Goal: Task Accomplishment & Management: Complete application form

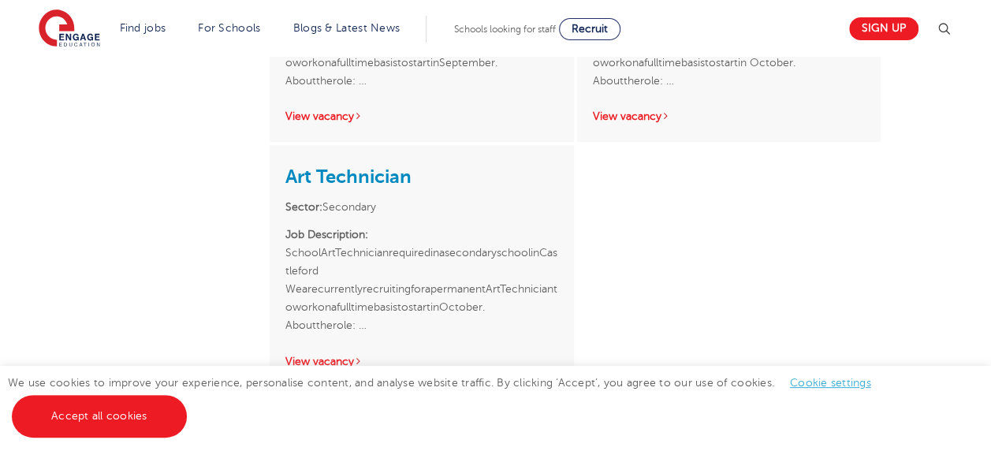
scroll to position [788, 0]
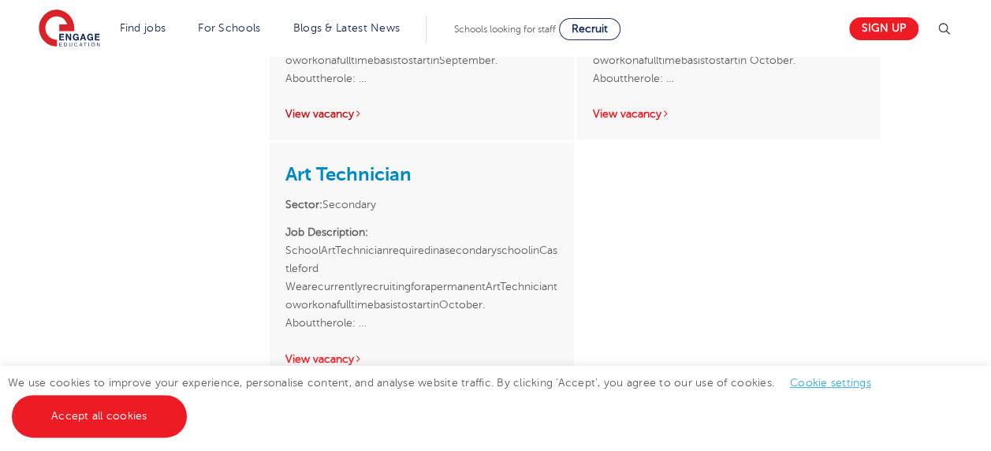
click at [312, 116] on link "View vacancy" at bounding box center [323, 114] width 77 height 12
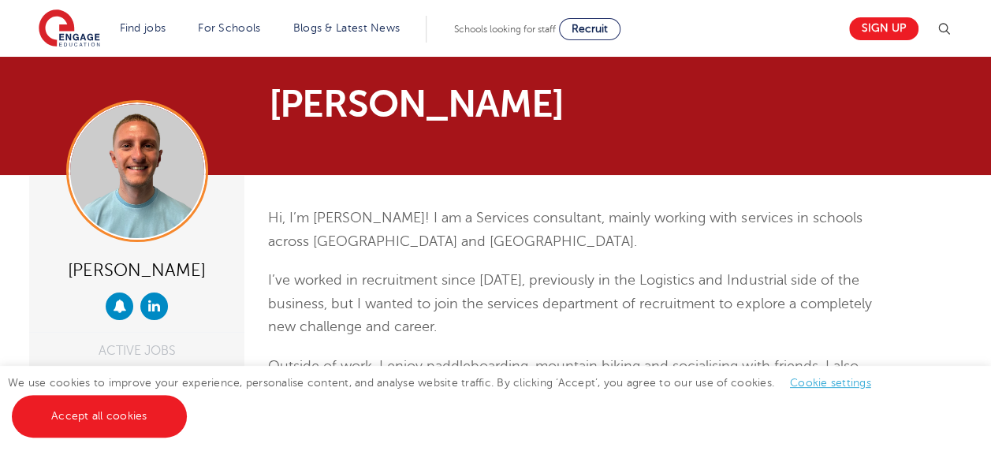
scroll to position [0, 0]
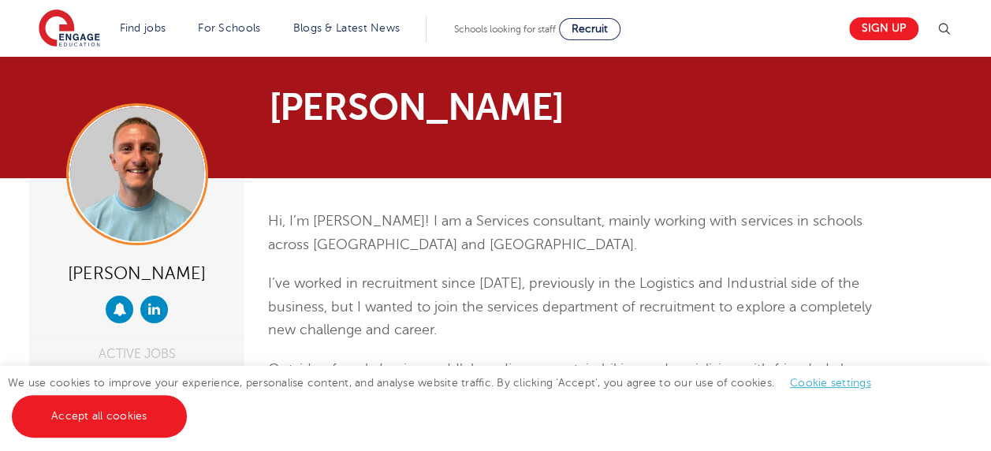
click at [434, 281] on p "I’ve worked in recruitment since 2020, previously in the Logistics and Industri…" at bounding box center [575, 307] width 614 height 70
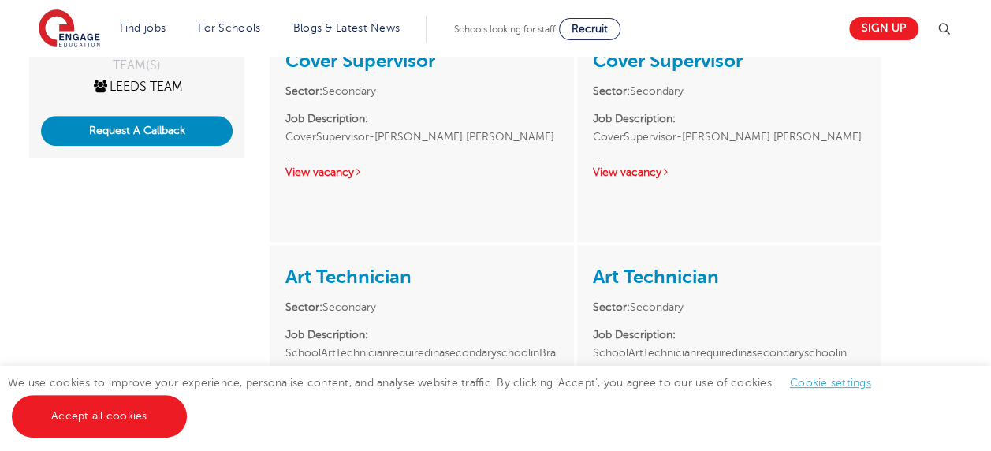
scroll to position [473, 0]
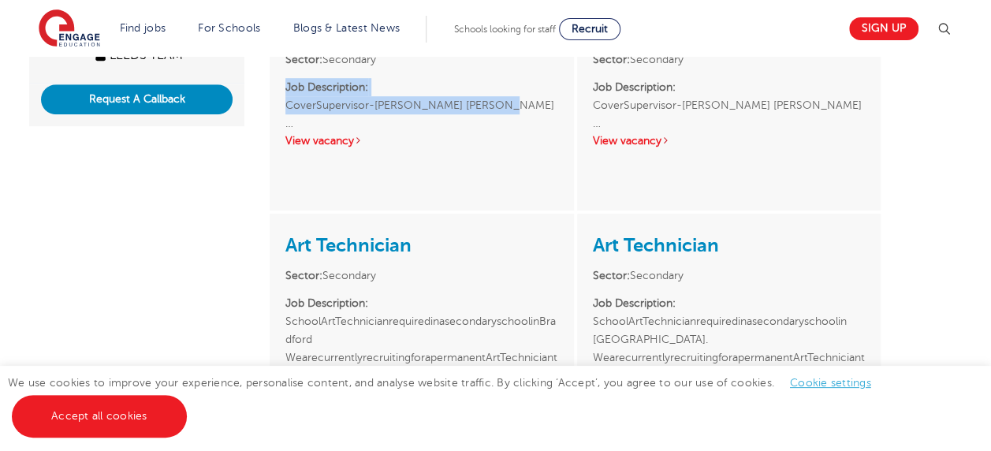
drag, startPoint x: 295, startPoint y: 136, endPoint x: 511, endPoint y: 96, distance: 219.6
click at [511, 96] on p "Job Description: CoverSupervisor-Wakefield Wakefield …" at bounding box center [421, 96] width 272 height 36
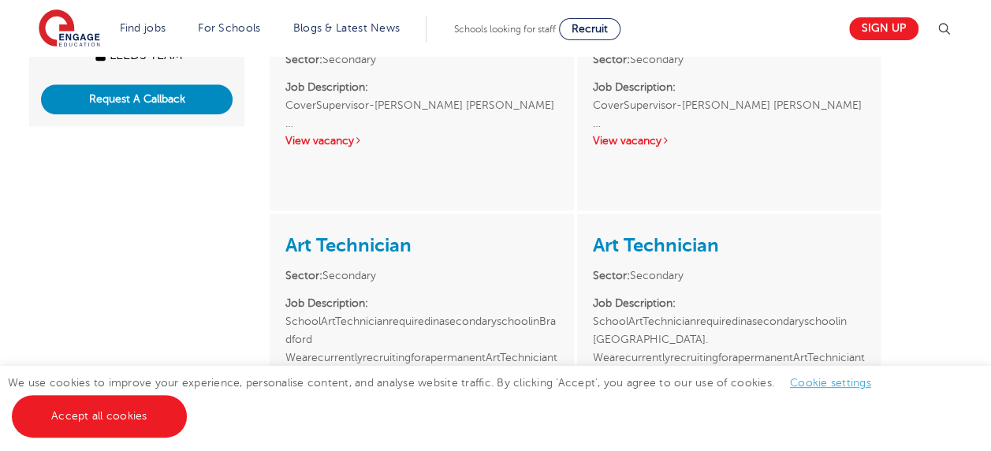
drag, startPoint x: 511, startPoint y: 96, endPoint x: 395, endPoint y: 133, distance: 121.6
click at [395, 133] on div "Cover Supervisor Sector: Secondary Job Description: CoverSupervisor-Wakefield W…" at bounding box center [421, 82] width 303 height 169
click at [349, 142] on link "View vacancy" at bounding box center [323, 141] width 77 height 12
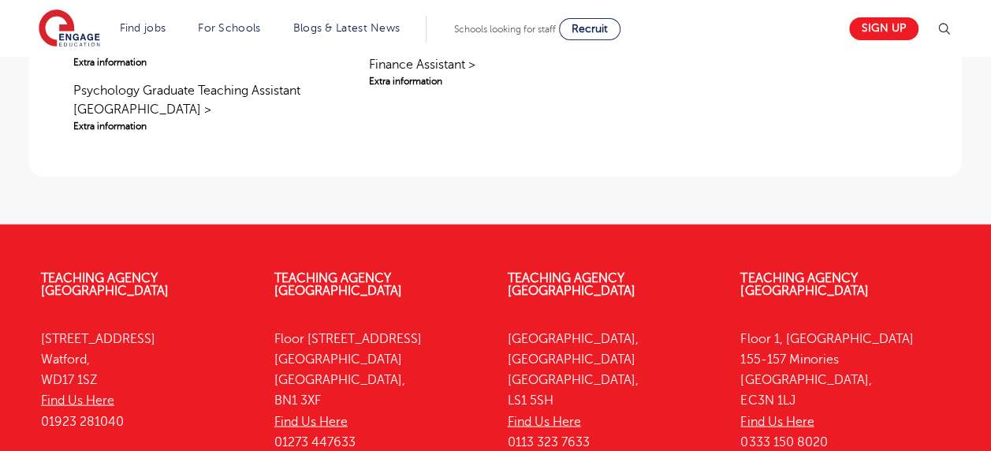
scroll to position [1450, 0]
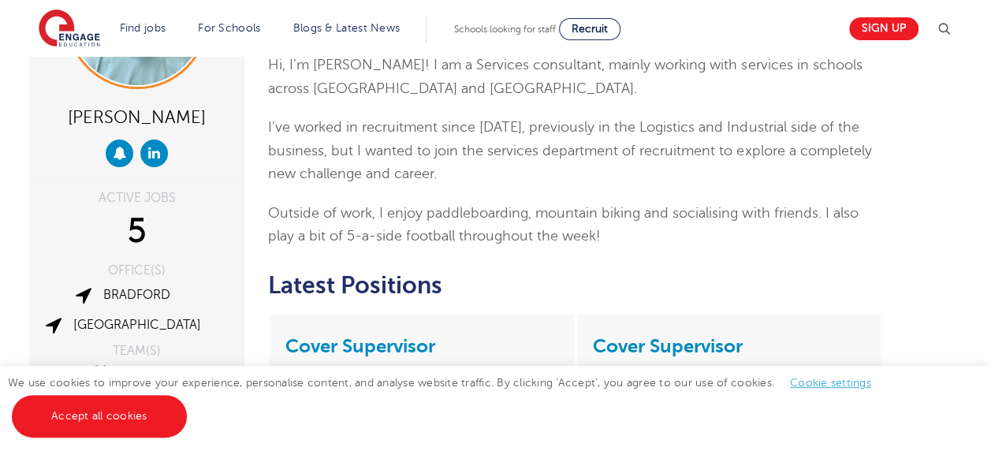
scroll to position [284, 0]
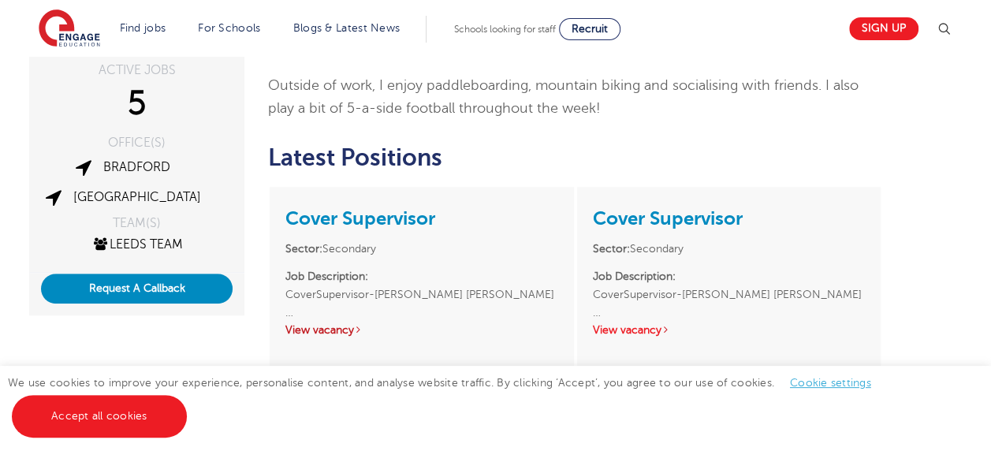
click at [326, 328] on link "View vacancy" at bounding box center [323, 330] width 77 height 12
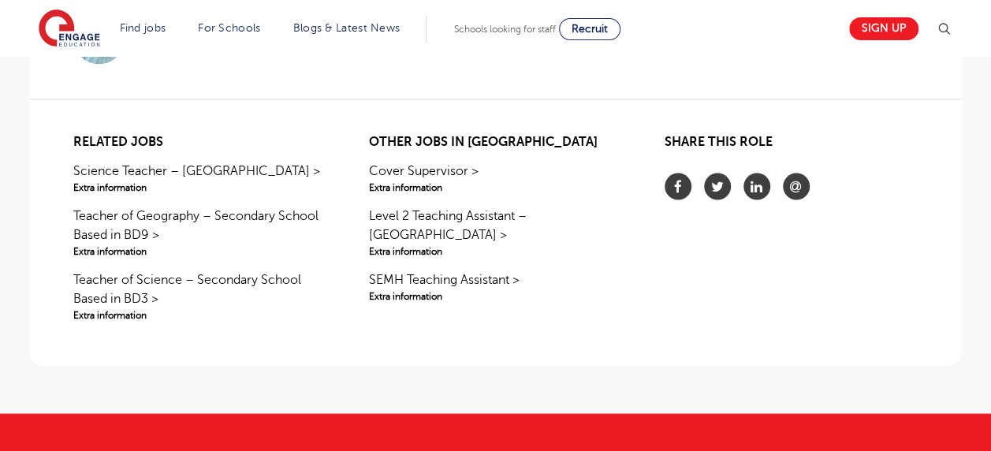
scroll to position [1387, 0]
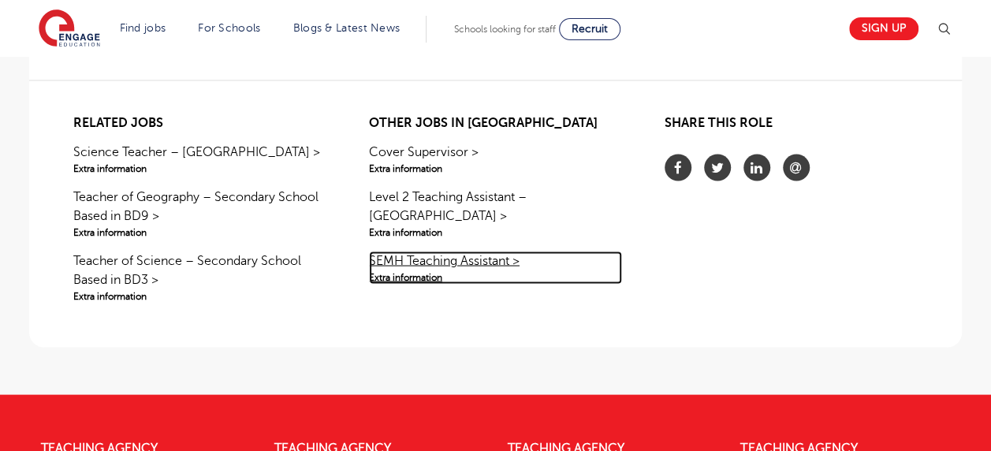
click at [416, 251] on link "SEMH Teaching Assistant > Extra information" at bounding box center [495, 267] width 253 height 33
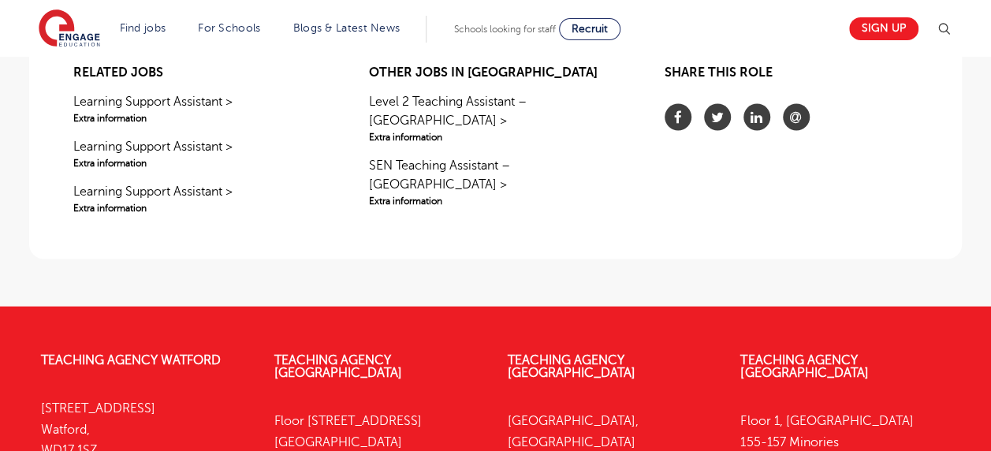
scroll to position [1576, 0]
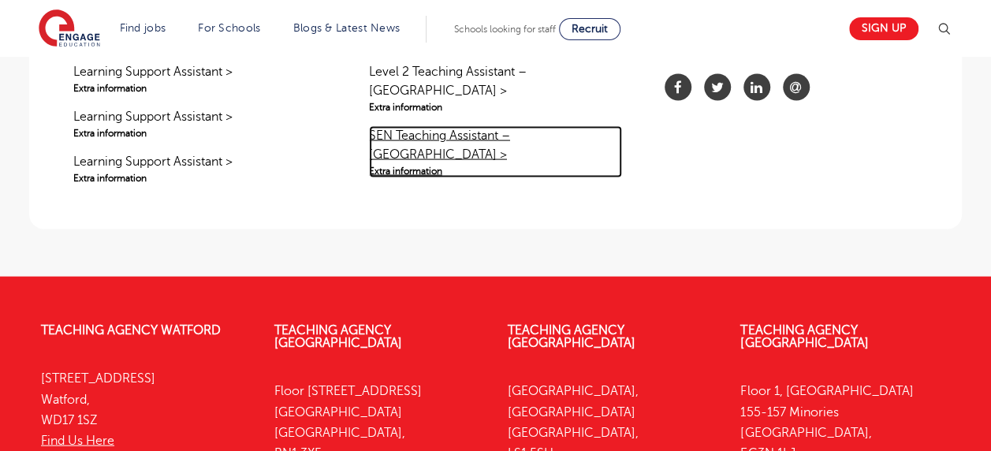
click at [467, 126] on link "SEN Teaching Assistant – Castleford > Extra information" at bounding box center [495, 152] width 253 height 52
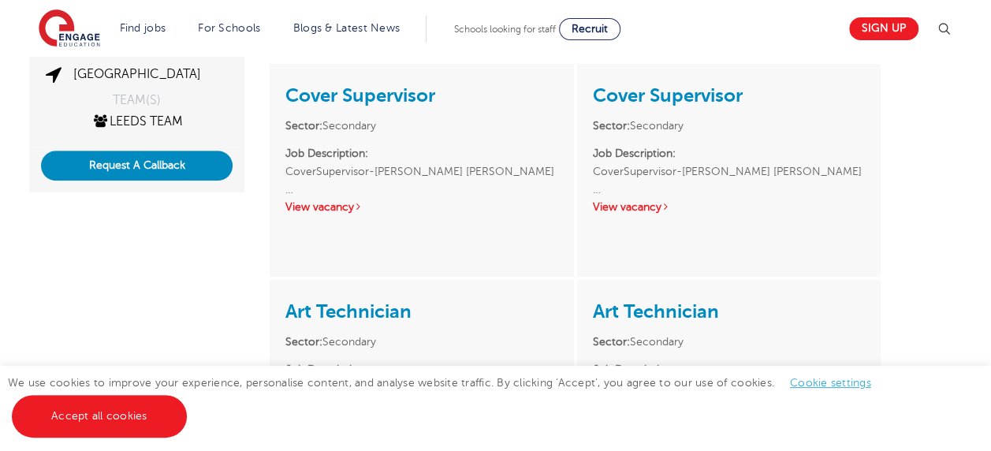
scroll to position [375, 0]
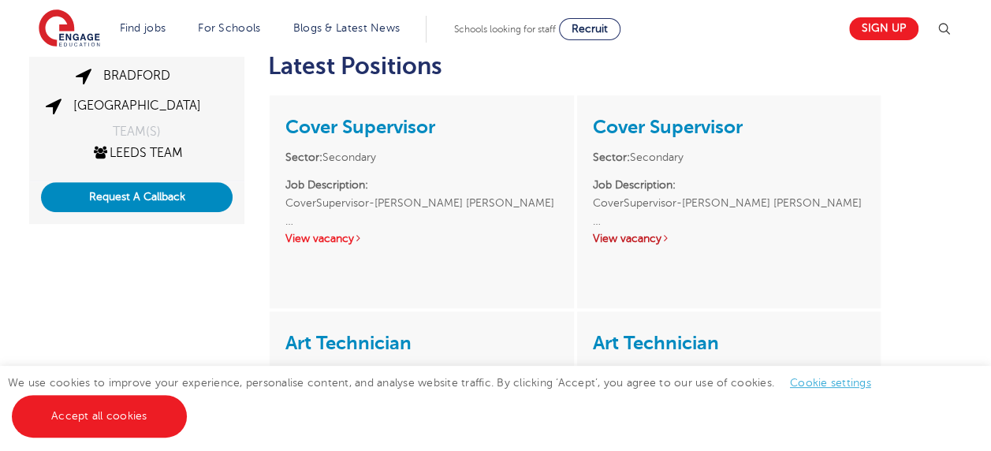
click at [624, 241] on link "View vacancy" at bounding box center [631, 238] width 77 height 12
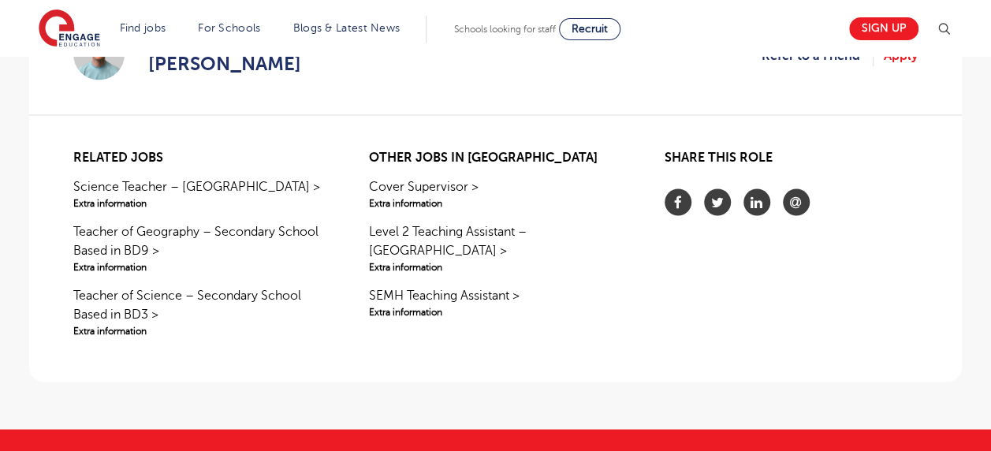
scroll to position [1356, 0]
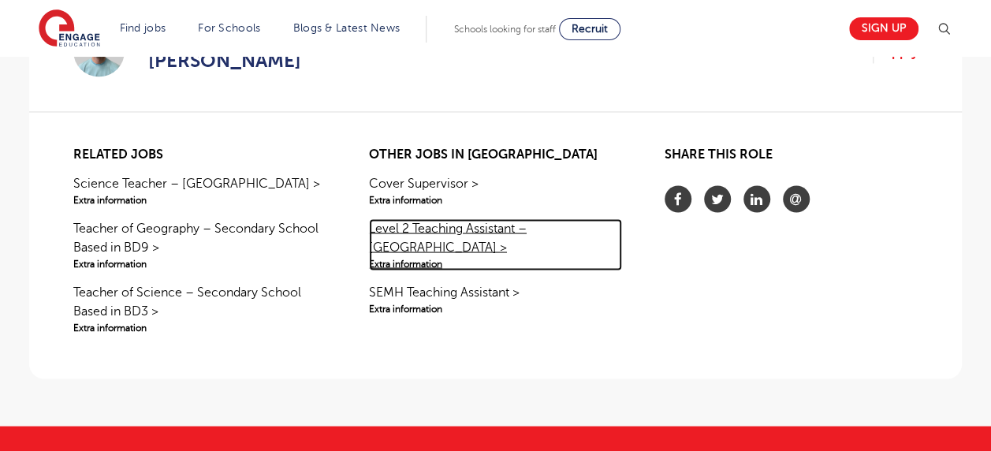
click at [439, 229] on link "Level 2 Teaching Assistant – [GEOGRAPHIC_DATA] > Extra information" at bounding box center [495, 244] width 253 height 52
click at [439, 229] on link "Level 2 Teaching Assistant – Wakefield > Extra information" at bounding box center [495, 244] width 253 height 52
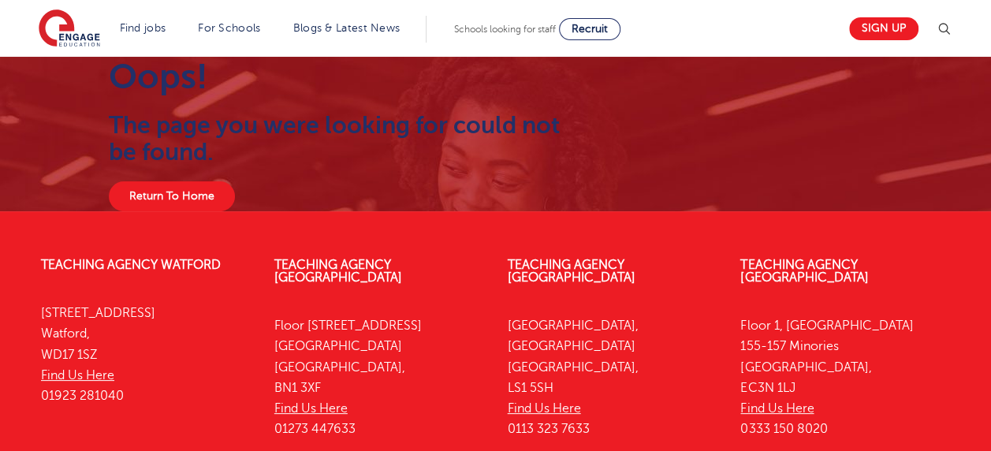
click at [417, 158] on h2 "The page you were looking for could not be found." at bounding box center [336, 139] width 455 height 54
click at [774, 32] on section "Find jobs All vacancies We have one of the UK's largest database. and with hund…" at bounding box center [439, 29] width 801 height 58
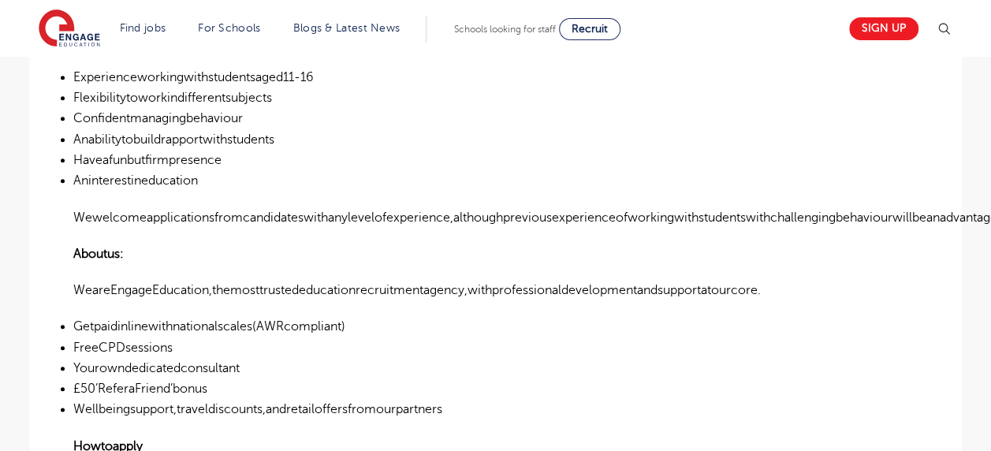
scroll to position [725, 0]
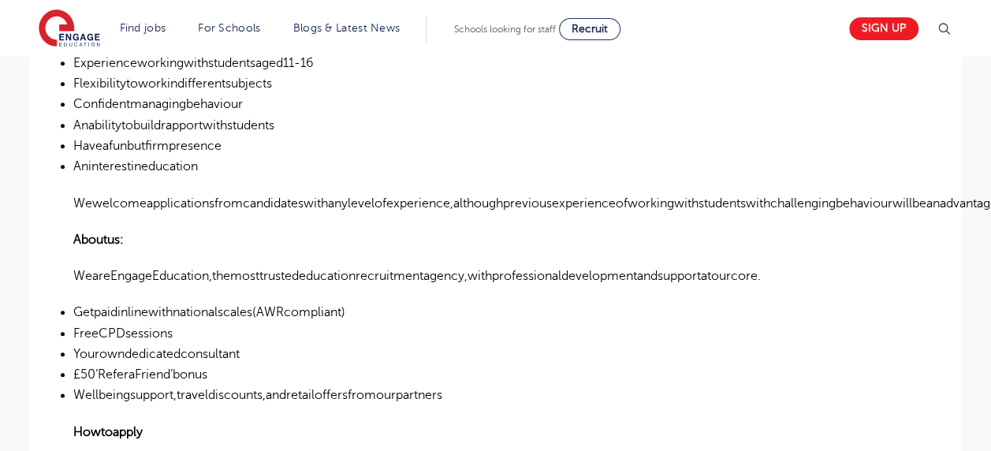
click at [349, 142] on li "Haveafunbutfirmpresence" at bounding box center [495, 146] width 844 height 20
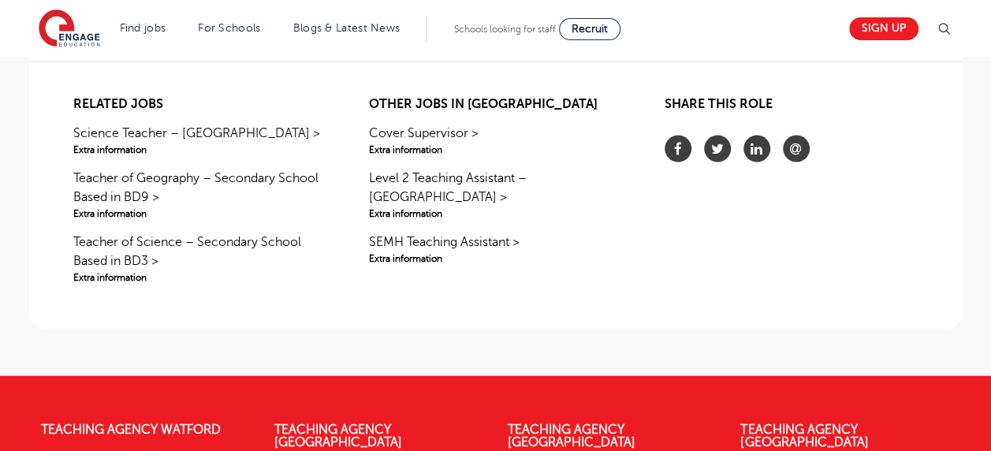
scroll to position [1419, 0]
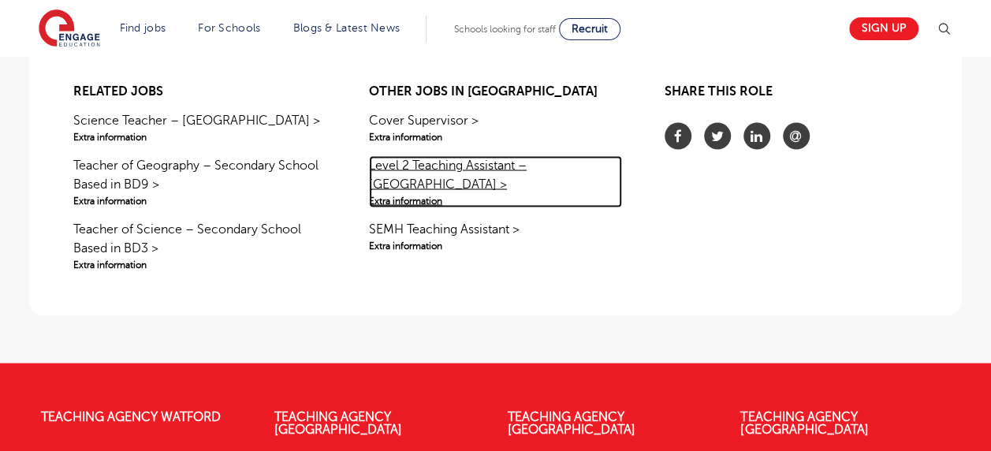
click at [394, 160] on link "Level 2 Teaching Assistant – [GEOGRAPHIC_DATA] > Extra information" at bounding box center [495, 181] width 253 height 52
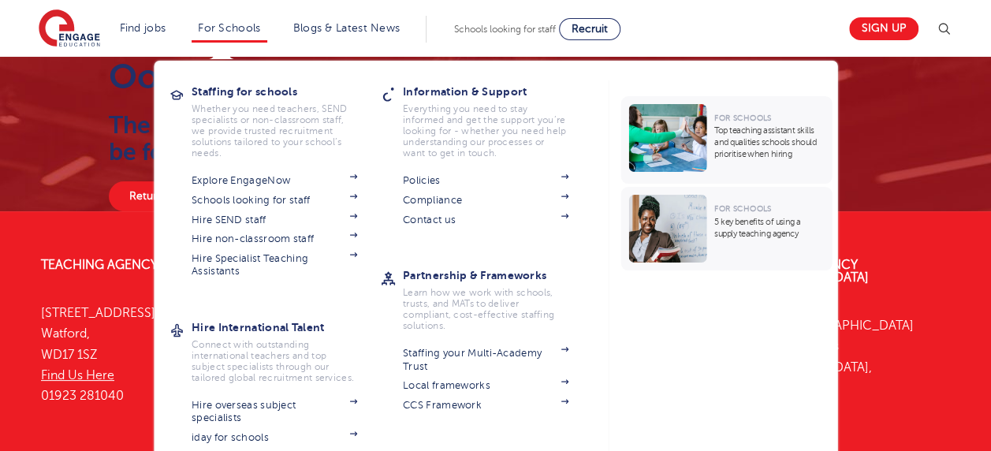
click at [244, 41] on li "For Schools Staffing for schools Whether you need teachers, SEND specialists or…" at bounding box center [229, 29] width 75 height 27
click at [225, 20] on li "For Schools Staffing for schools Whether you need teachers, SEND specialists or…" at bounding box center [229, 29] width 75 height 27
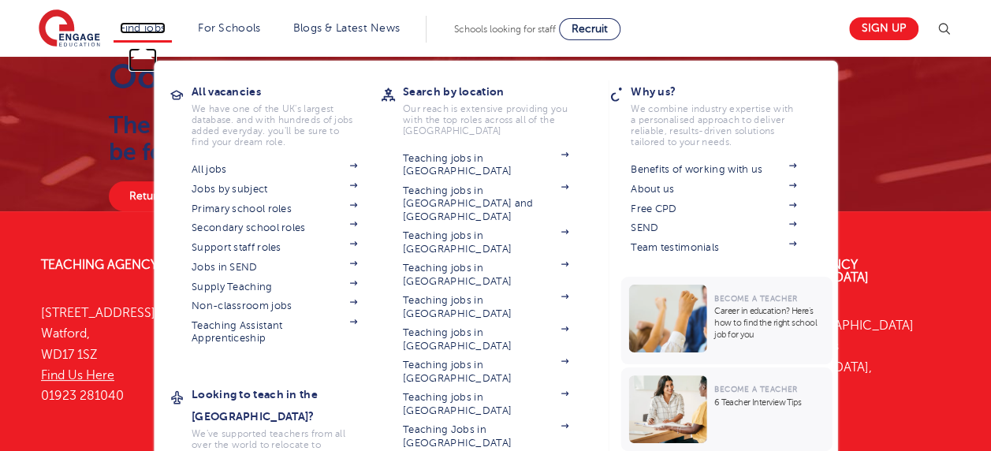
click at [163, 33] on link "Find jobs" at bounding box center [143, 28] width 46 height 12
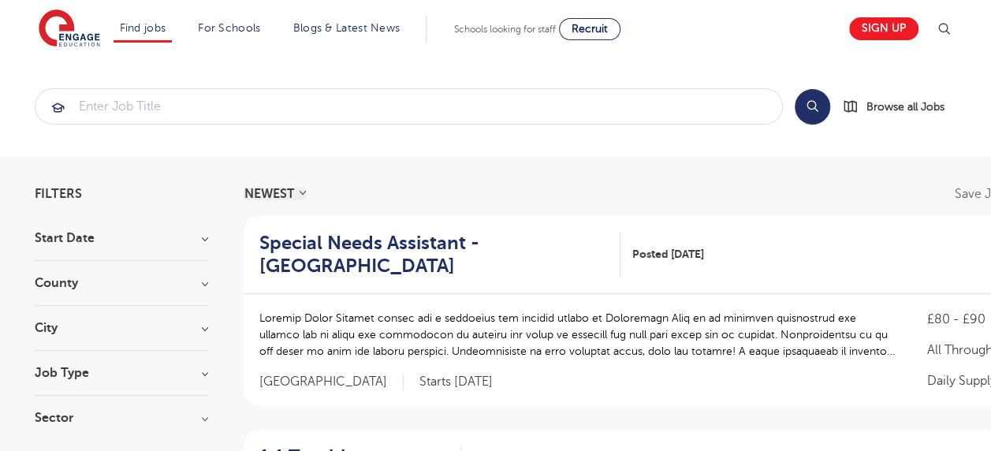
click at [372, 342] on p at bounding box center [577, 335] width 637 height 50
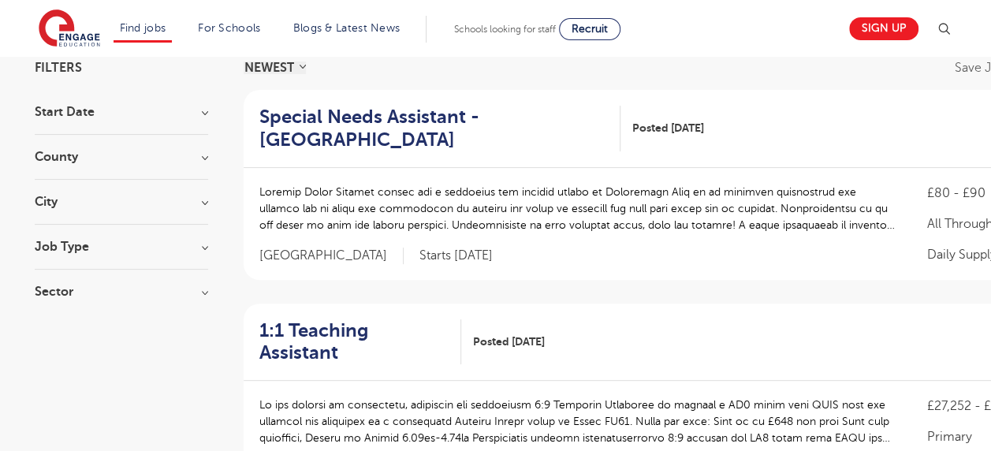
scroll to position [95, 0]
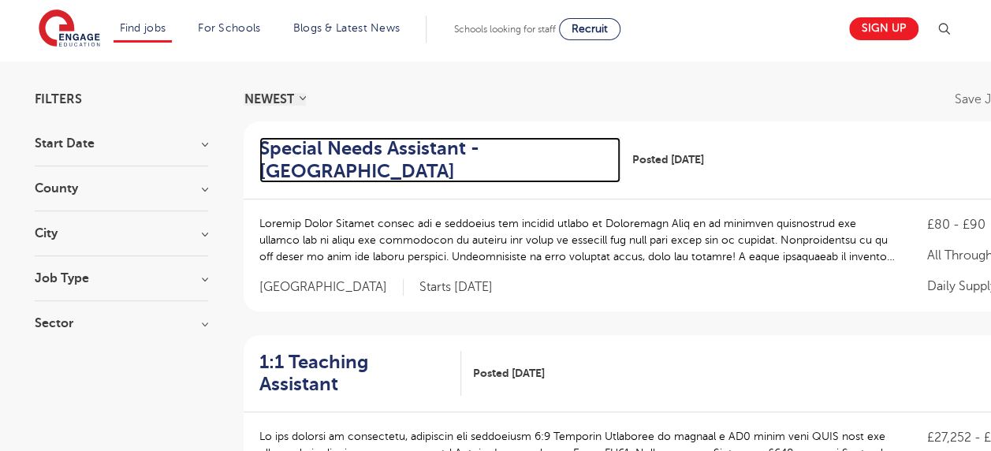
click at [301, 143] on h2 "Special Needs Assistant - Eastbourne" at bounding box center [433, 160] width 349 height 46
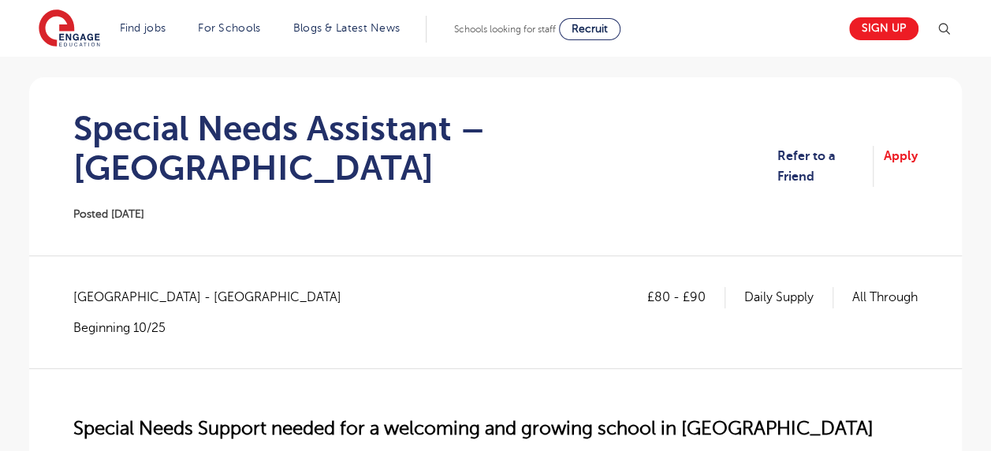
scroll to position [95, 0]
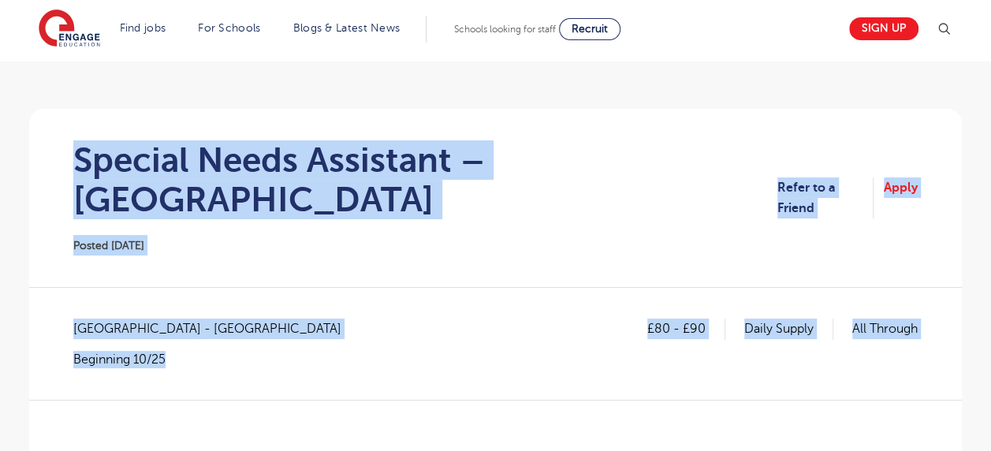
drag, startPoint x: 80, startPoint y: 157, endPoint x: 411, endPoint y: 340, distance: 379.2
click at [586, 318] on div "£80 - £90 Daily Supply All Through [GEOGRAPHIC_DATA] - [GEOGRAPHIC_DATA] Beginn…" at bounding box center [495, 342] width 844 height 49
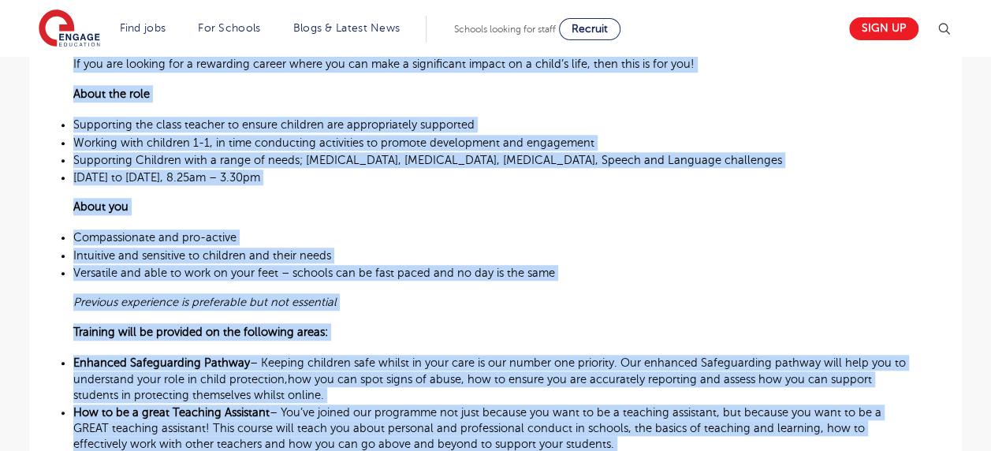
scroll to position [995, 0]
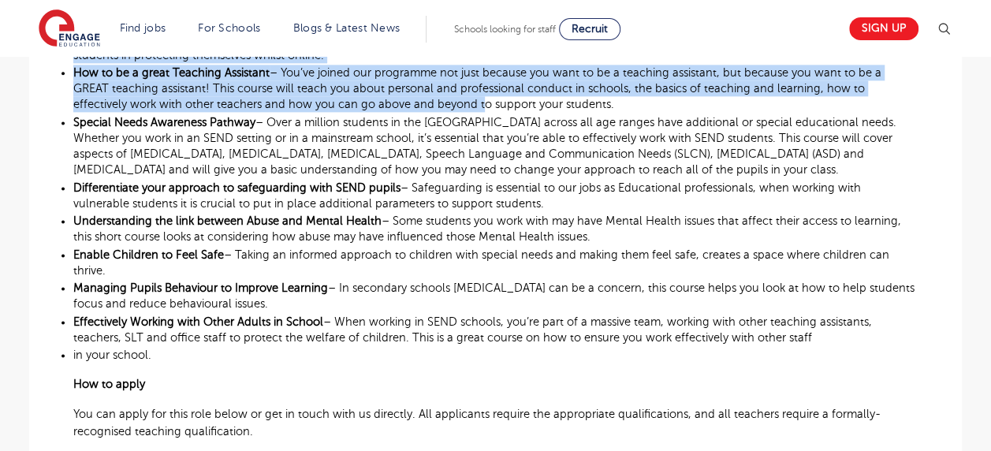
drag, startPoint x: 78, startPoint y: 159, endPoint x: 389, endPoint y: 65, distance: 325.1
click at [389, 65] on section "Special Needs Assistant – [GEOGRAPHIC_DATA] Posted [DATE] Refer to a Friend App…" at bounding box center [495, 68] width 932 height 1721
click at [530, 65] on p "How to be a great Teaching Assistant – You’ve joined our programme not just bec…" at bounding box center [495, 89] width 844 height 48
copy section "Loremip Dolor Sitametco – Adipiscing Elitse 74/76/46 Doeiu te i Utlabo Etdol £2…"
